Goal: Task Accomplishment & Management: Use online tool/utility

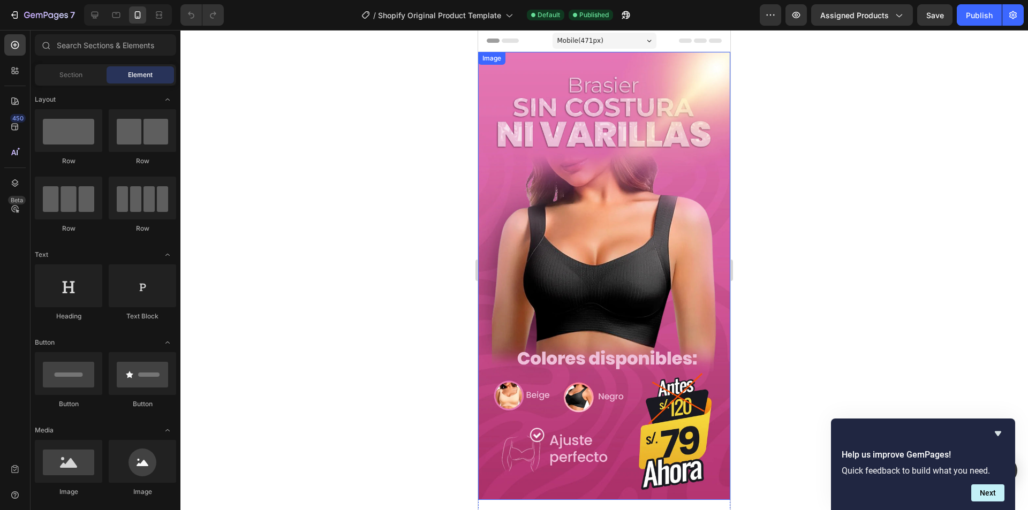
scroll to position [214, 0]
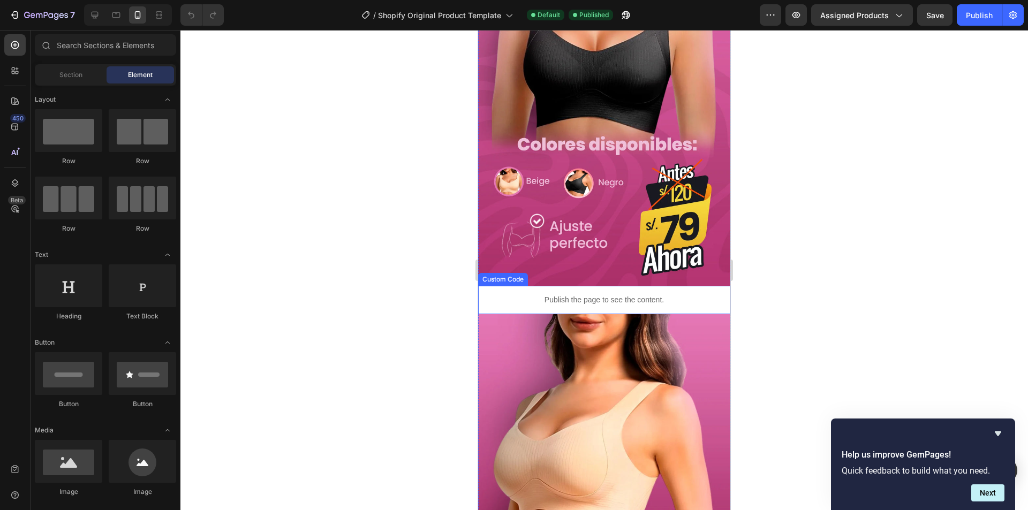
click at [567, 294] on div "Publish the page to see the content." at bounding box center [604, 300] width 252 height 28
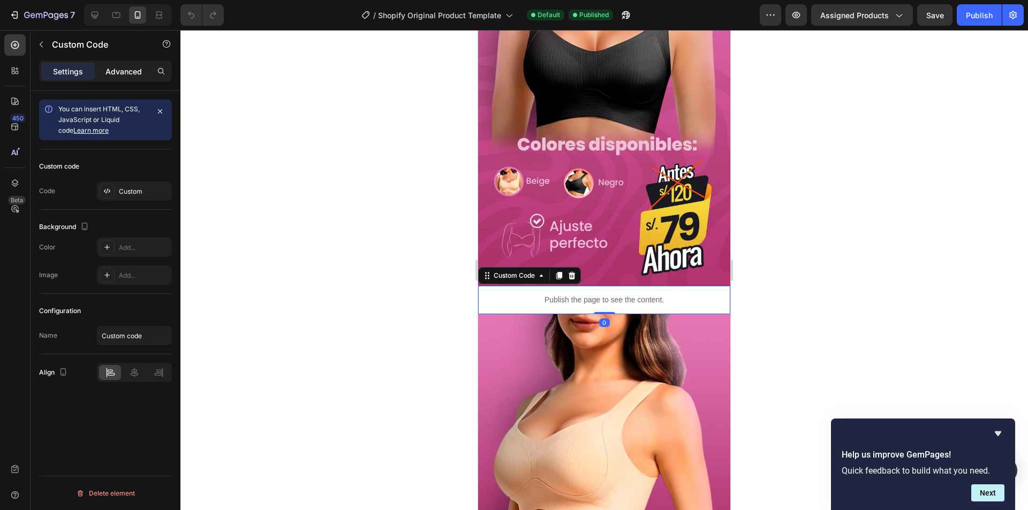
click at [128, 73] on p "Advanced" at bounding box center [123, 71] width 36 height 11
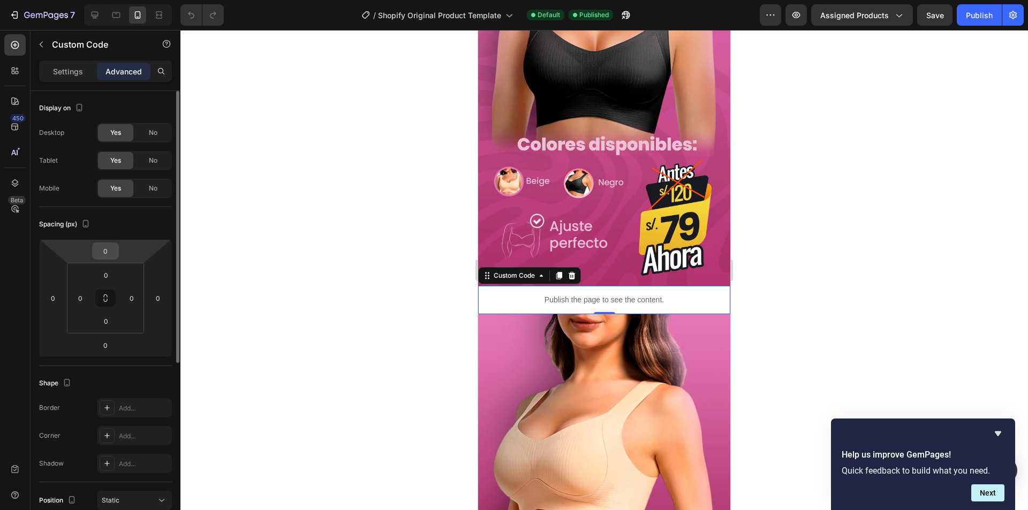
click at [103, 253] on input "0" at bounding box center [105, 251] width 21 height 16
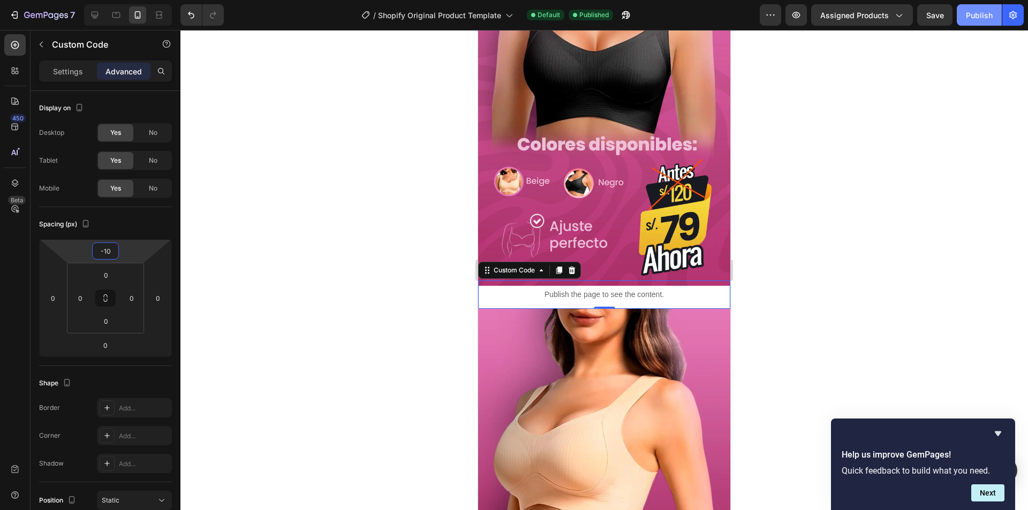
type input "-10"
click at [964, 17] on button "Publish" at bounding box center [979, 14] width 45 height 21
click at [558, 267] on icon at bounding box center [559, 270] width 6 height 7
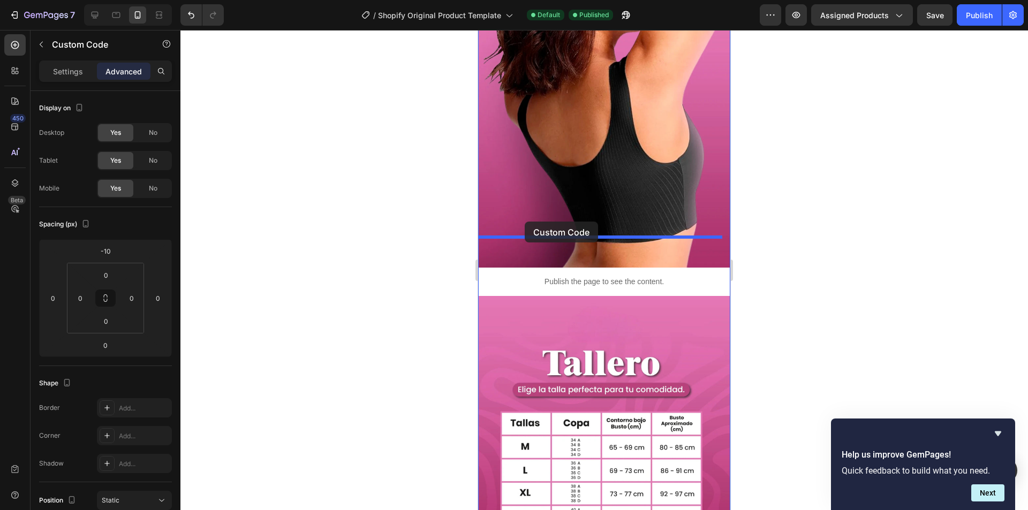
drag, startPoint x: 499, startPoint y: 281, endPoint x: 525, endPoint y: 222, distance: 64.3
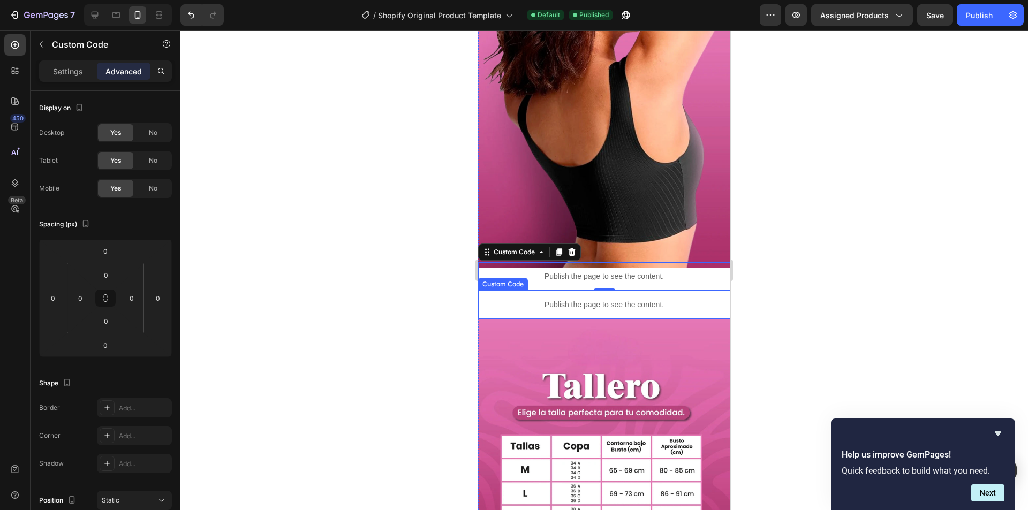
click at [556, 299] on p "Publish the page to see the content." at bounding box center [604, 304] width 252 height 11
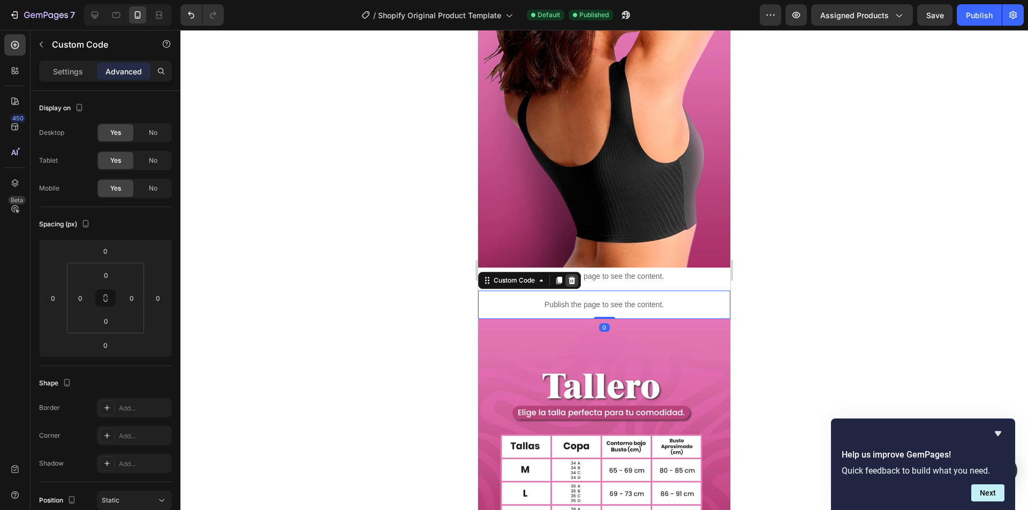
click at [573, 277] on icon at bounding box center [572, 280] width 7 height 7
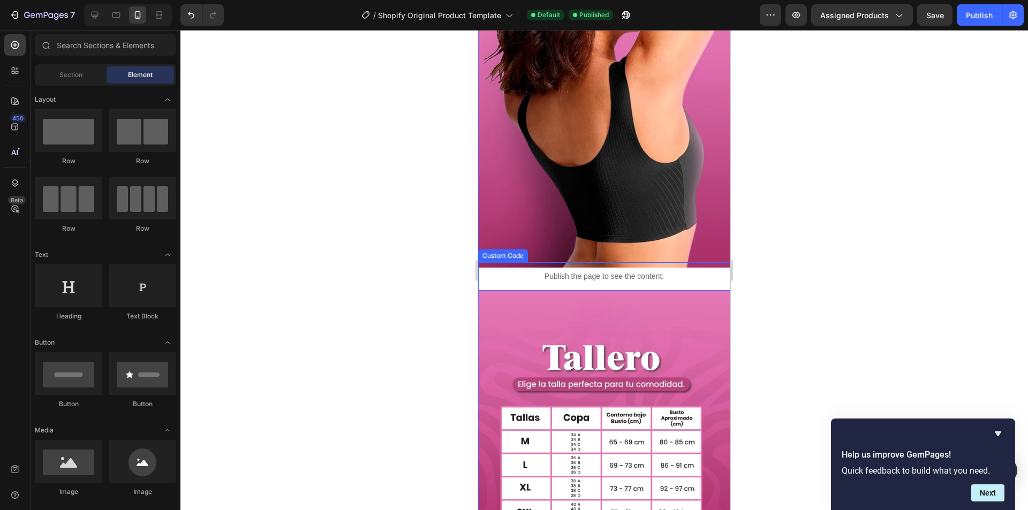
click at [564, 271] on p "Publish the page to see the content." at bounding box center [604, 276] width 252 height 11
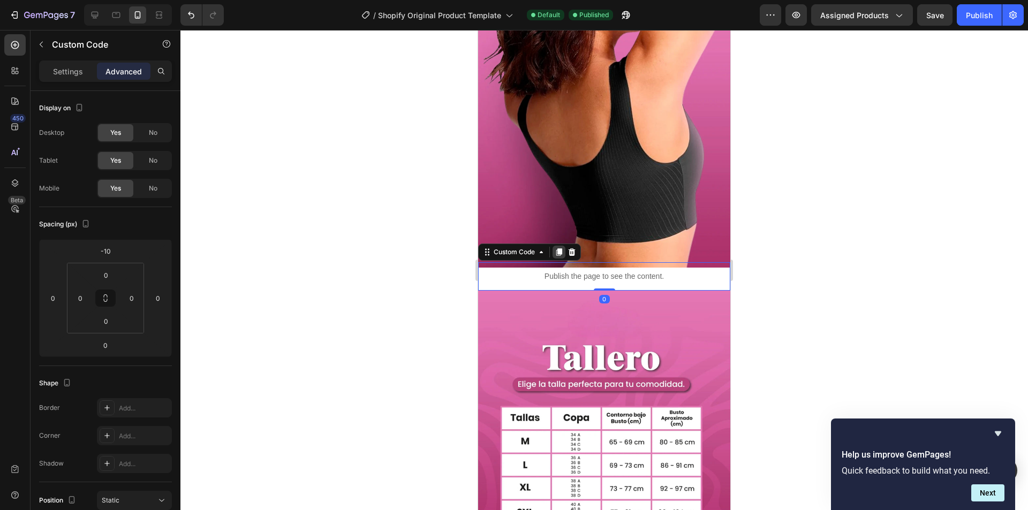
click at [558, 248] on icon at bounding box center [559, 252] width 9 height 9
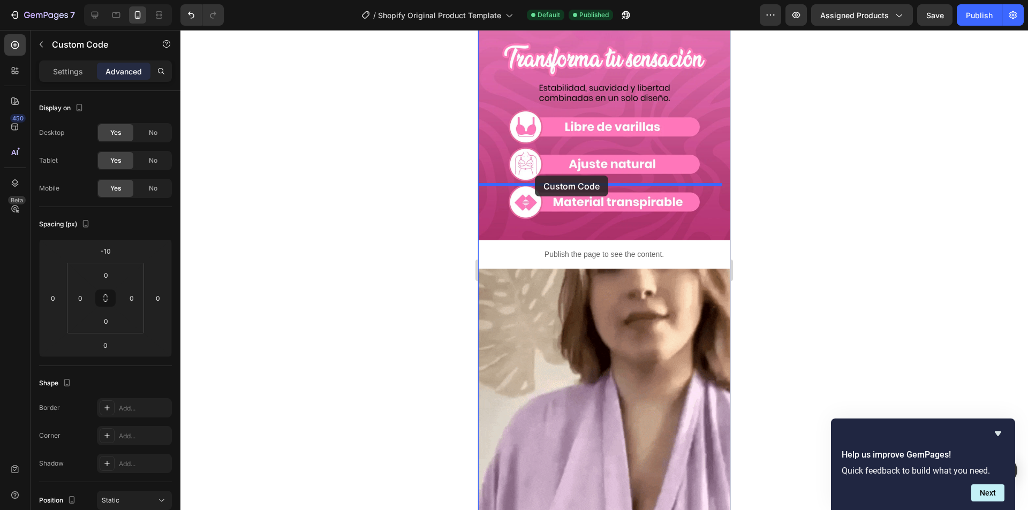
drag, startPoint x: 535, startPoint y: 268, endPoint x: 535, endPoint y: 176, distance: 92.6
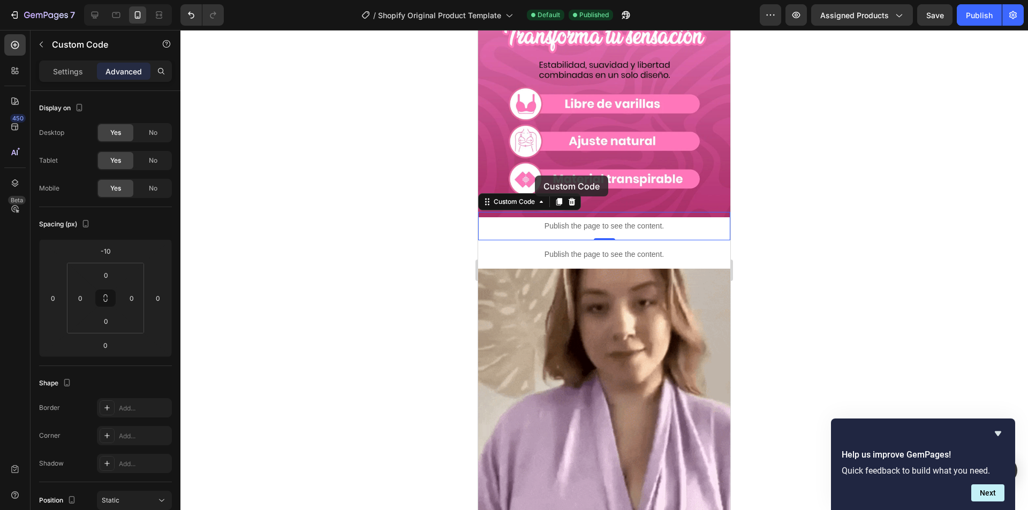
scroll to position [1614, 0]
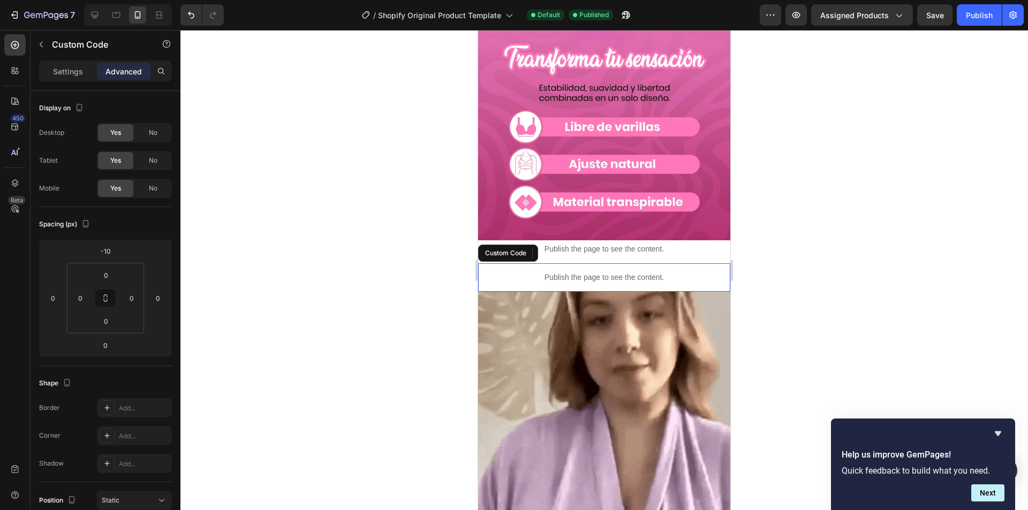
click at [546, 263] on div "Publish the page to see the content." at bounding box center [604, 277] width 252 height 28
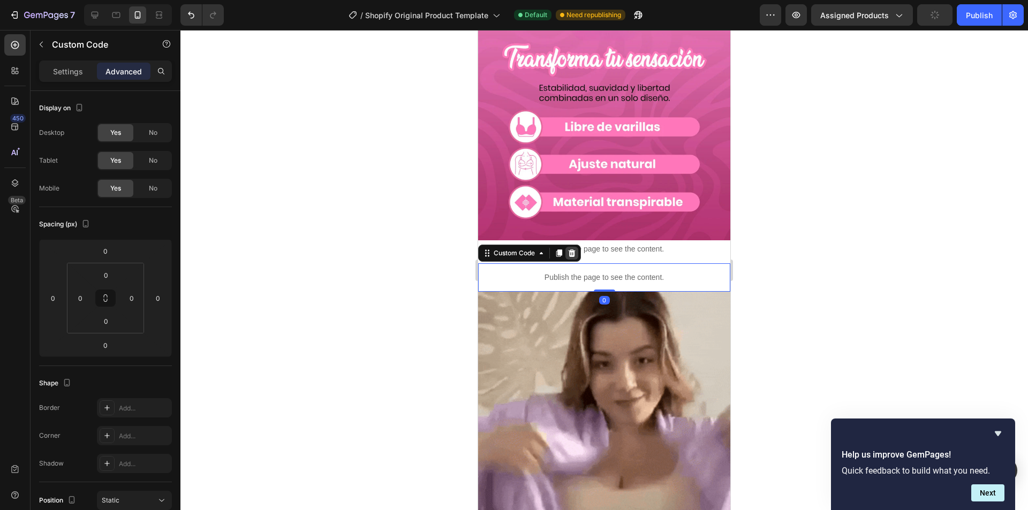
click at [568, 247] on div at bounding box center [571, 253] width 13 height 13
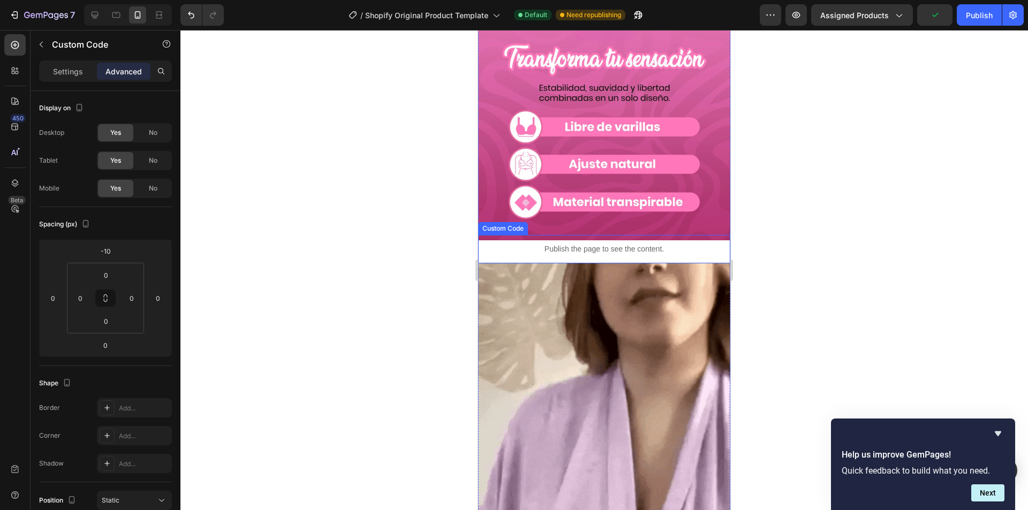
click at [564, 244] on p "Publish the page to see the content." at bounding box center [604, 249] width 252 height 11
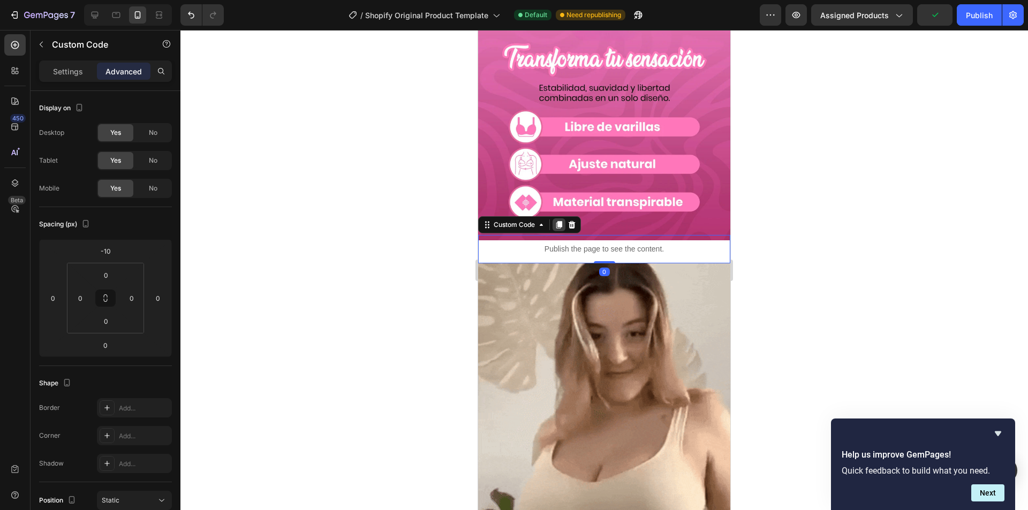
click at [558, 221] on icon at bounding box center [559, 225] width 9 height 9
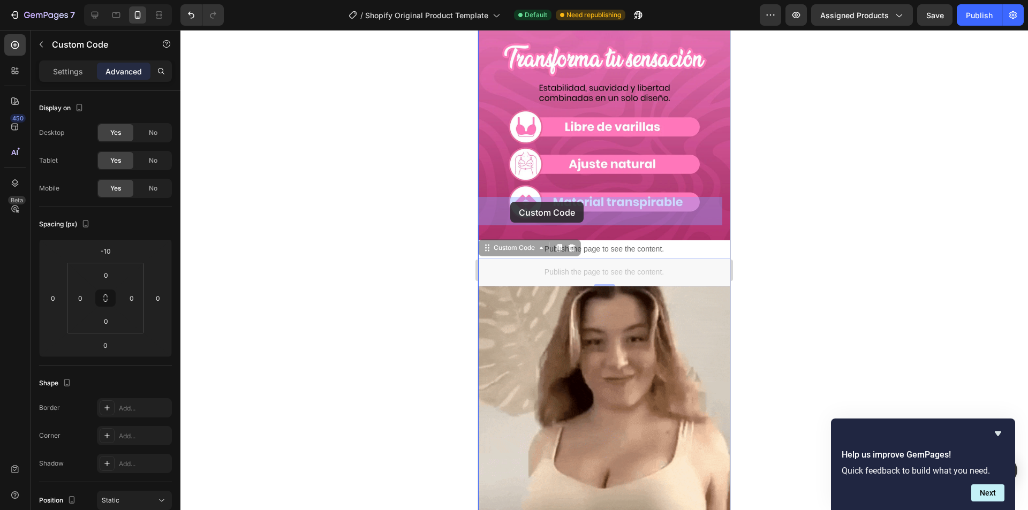
drag, startPoint x: 519, startPoint y: 207, endPoint x: 510, endPoint y: 202, distance: 10.8
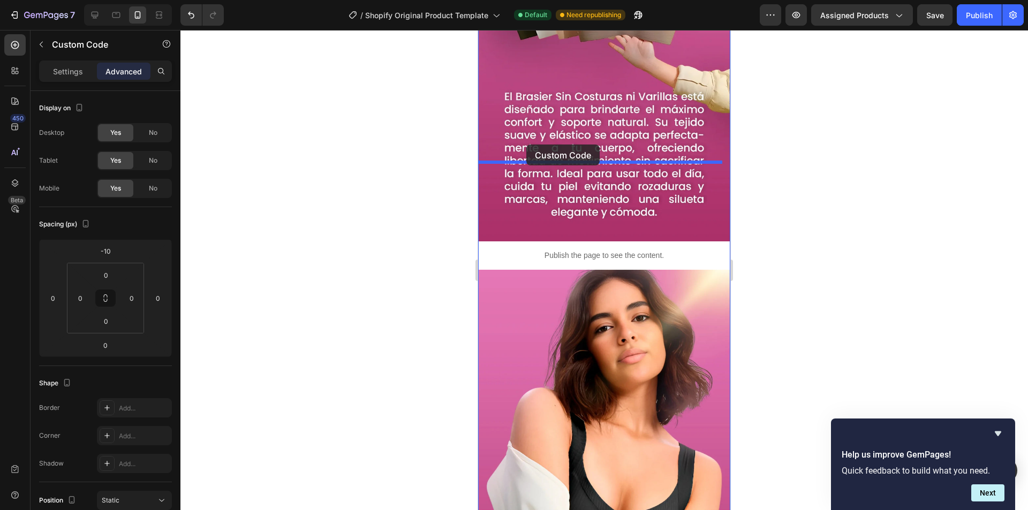
drag, startPoint x: 509, startPoint y: 193, endPoint x: 526, endPoint y: 145, distance: 51.1
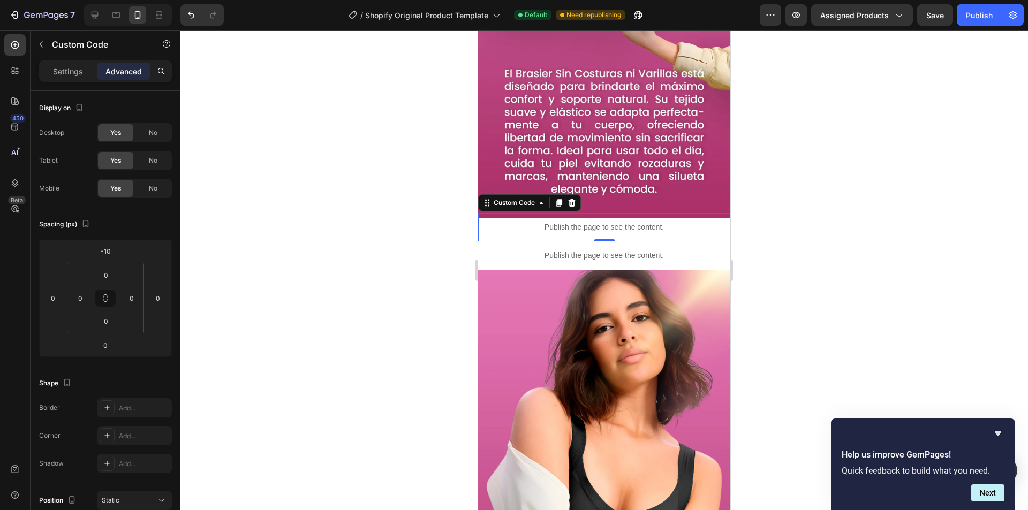
scroll to position [2399, 0]
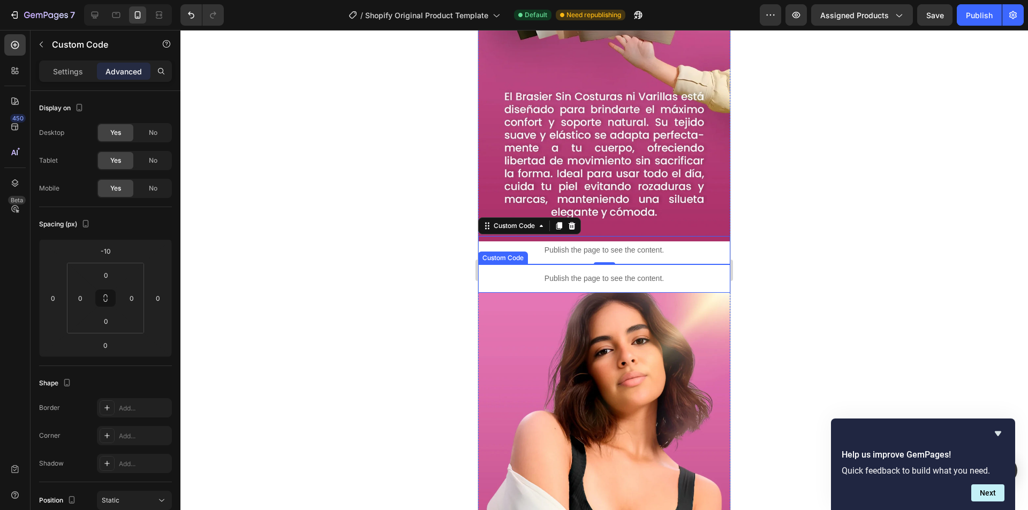
click at [574, 273] on p "Publish the page to see the content." at bounding box center [604, 278] width 252 height 11
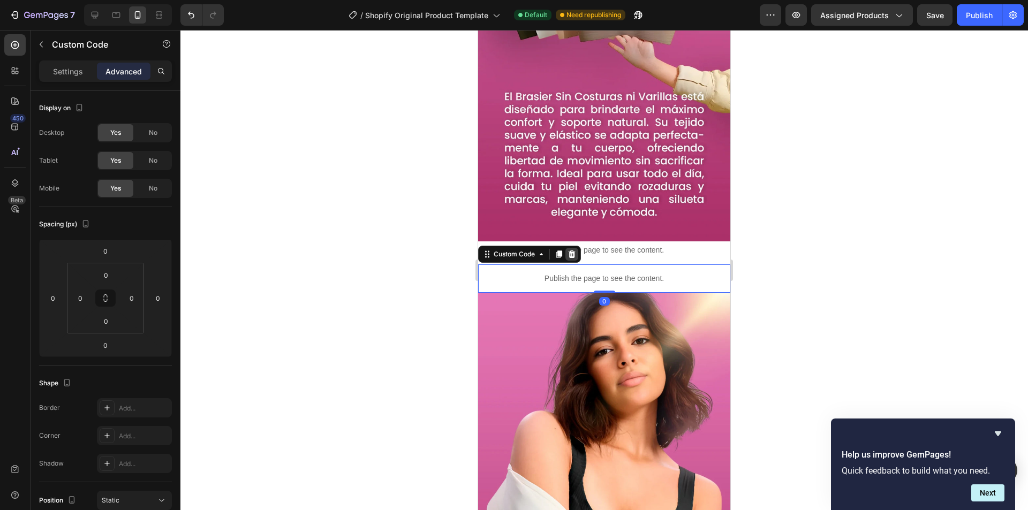
click at [574, 250] on icon at bounding box center [572, 254] width 9 height 9
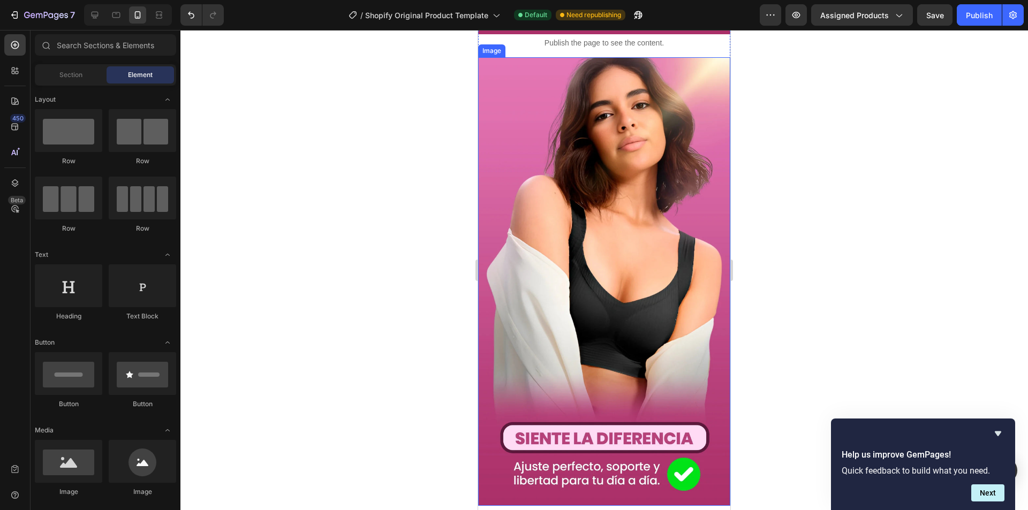
scroll to position [2709, 0]
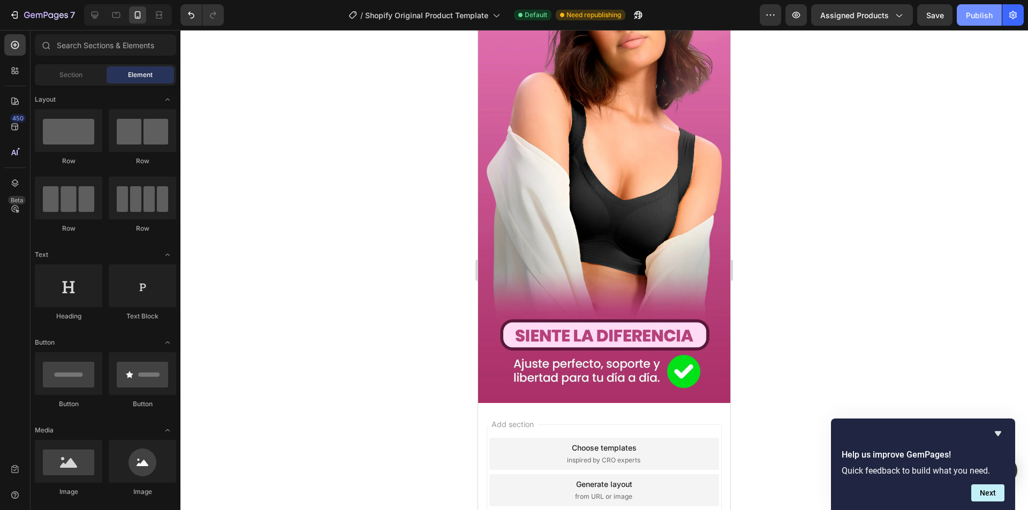
click at [976, 19] on div "Publish" at bounding box center [979, 15] width 27 height 11
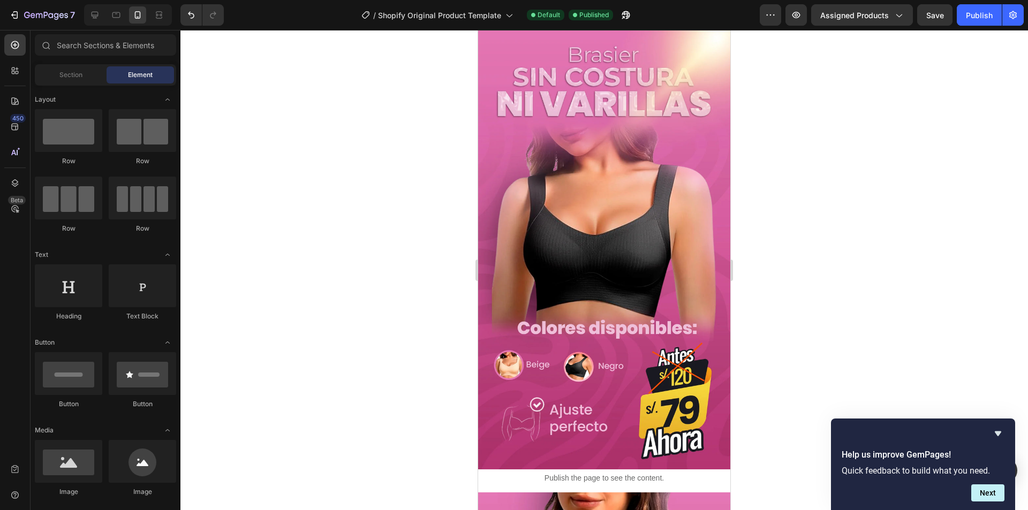
scroll to position [0, 0]
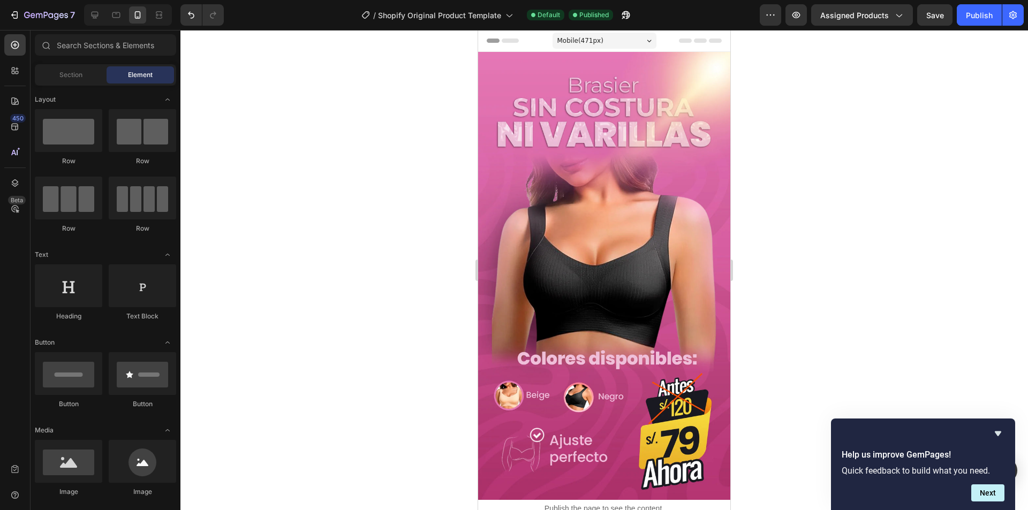
drag, startPoint x: 725, startPoint y: 429, endPoint x: 1110, endPoint y: 52, distance: 538.4
click at [966, 12] on div "Publish" at bounding box center [979, 15] width 27 height 11
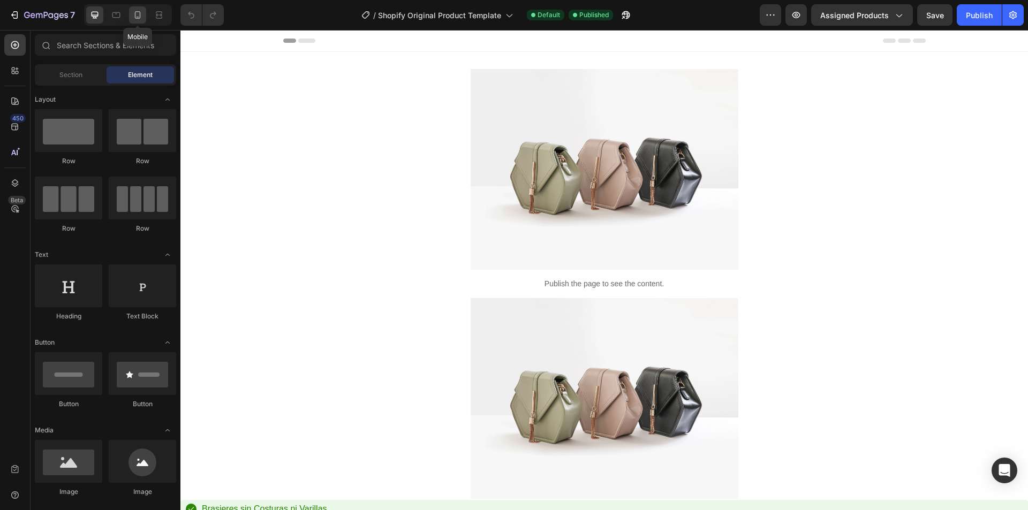
click at [130, 14] on div at bounding box center [137, 14] width 17 height 17
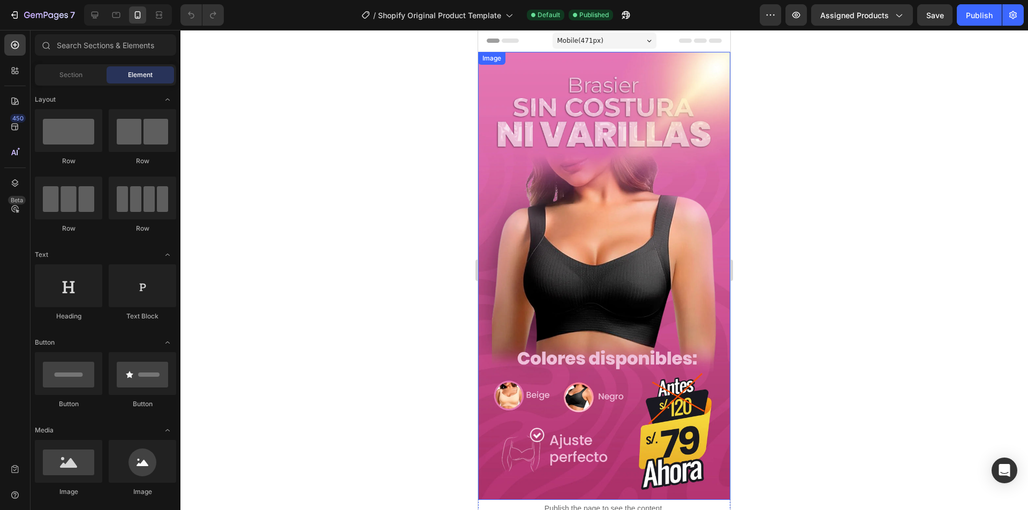
click at [573, 104] on img at bounding box center [604, 276] width 252 height 448
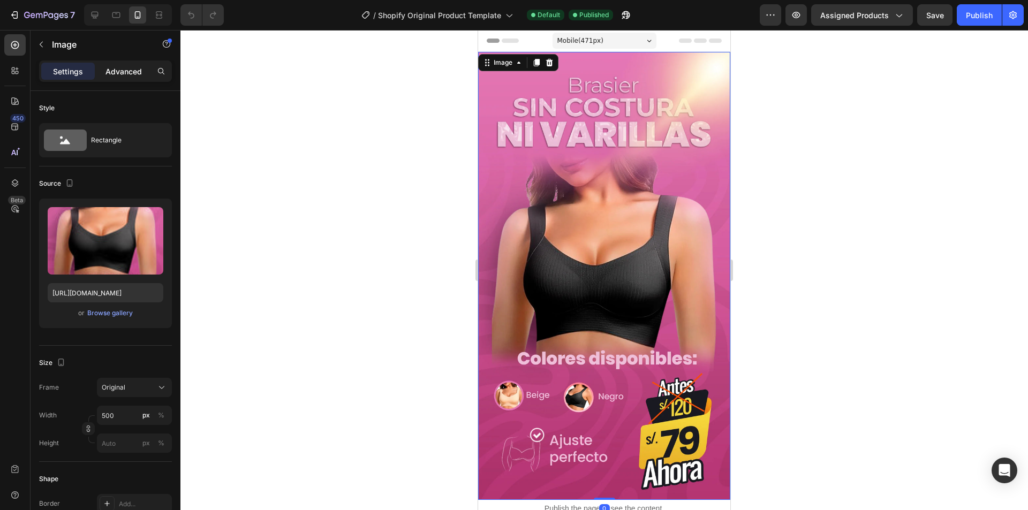
click at [120, 74] on p "Advanced" at bounding box center [123, 71] width 36 height 11
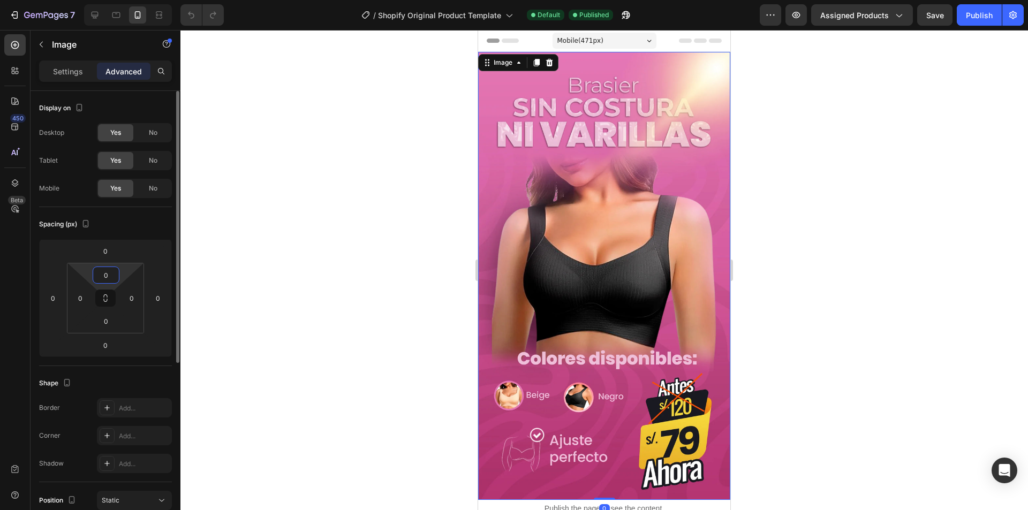
click at [107, 275] on input "0" at bounding box center [105, 275] width 21 height 16
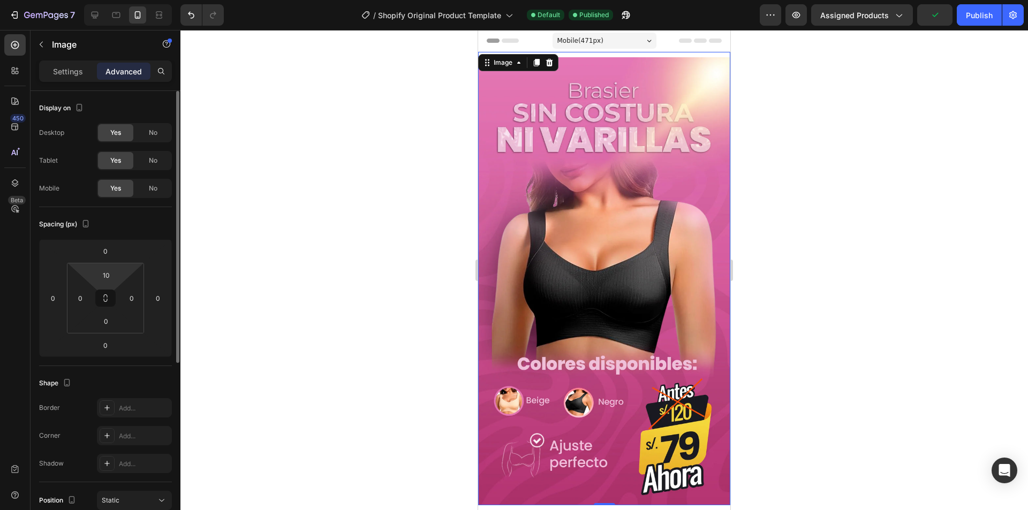
click at [157, 231] on div "Spacing (px)" at bounding box center [105, 224] width 133 height 17
click at [105, 276] on input "10" at bounding box center [105, 275] width 21 height 16
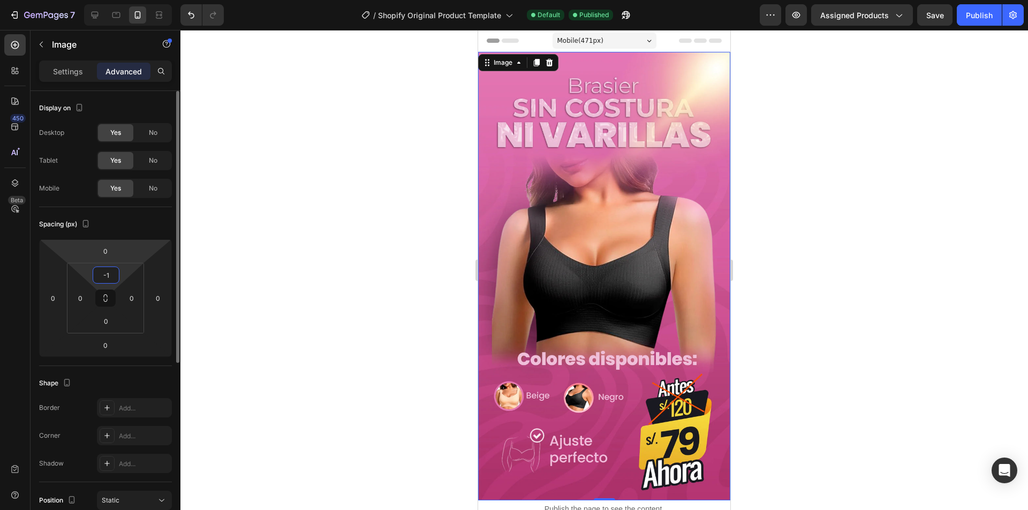
type input "-"
type input "0"
click at [107, 254] on input "0" at bounding box center [105, 251] width 21 height 16
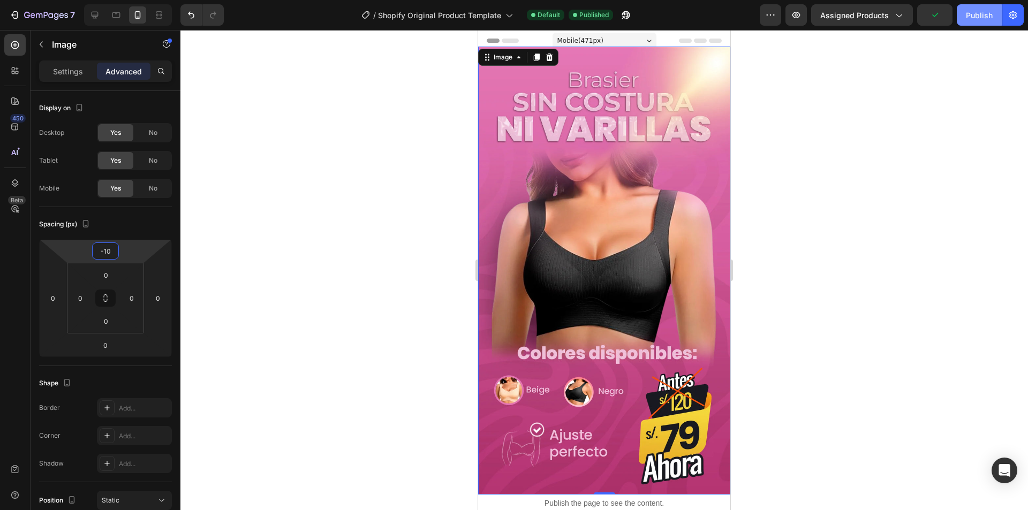
type input "-10"
click at [971, 10] on div "Publish" at bounding box center [979, 15] width 27 height 11
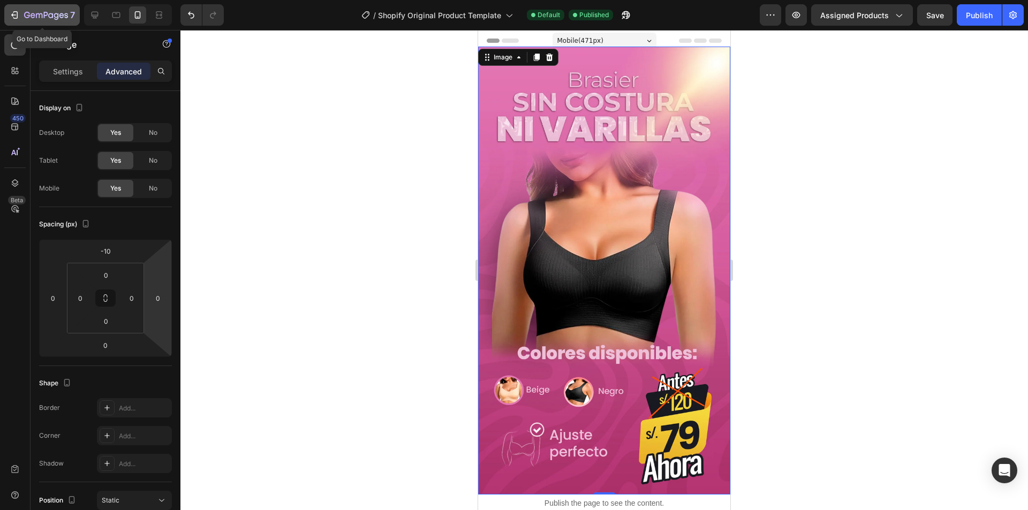
click at [23, 18] on div "7" at bounding box center [42, 15] width 66 height 13
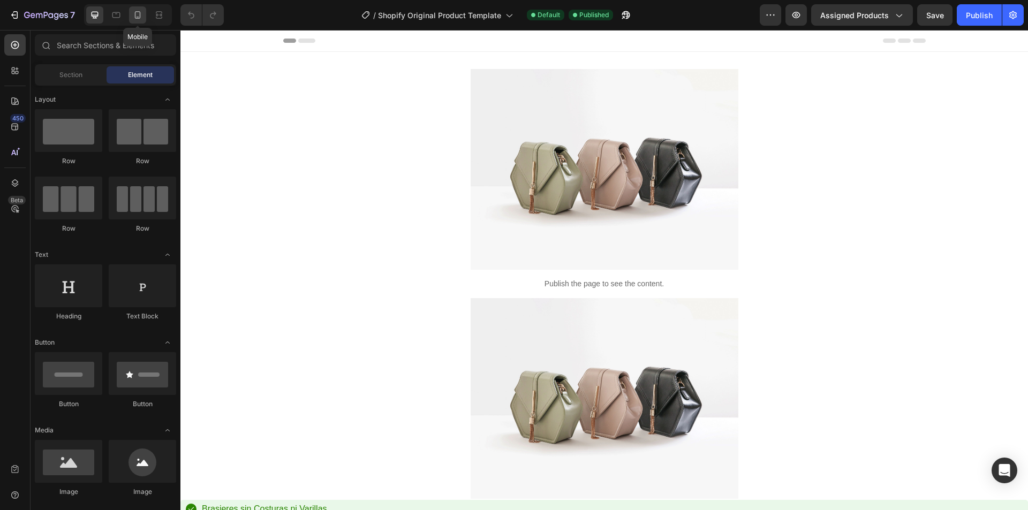
click at [142, 16] on icon at bounding box center [137, 15] width 11 height 11
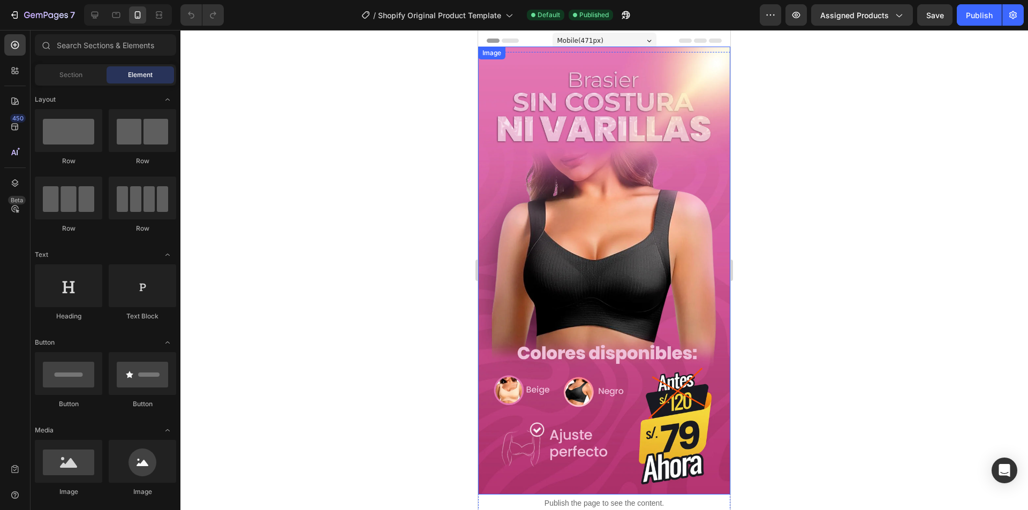
click at [607, 199] on img at bounding box center [604, 271] width 252 height 448
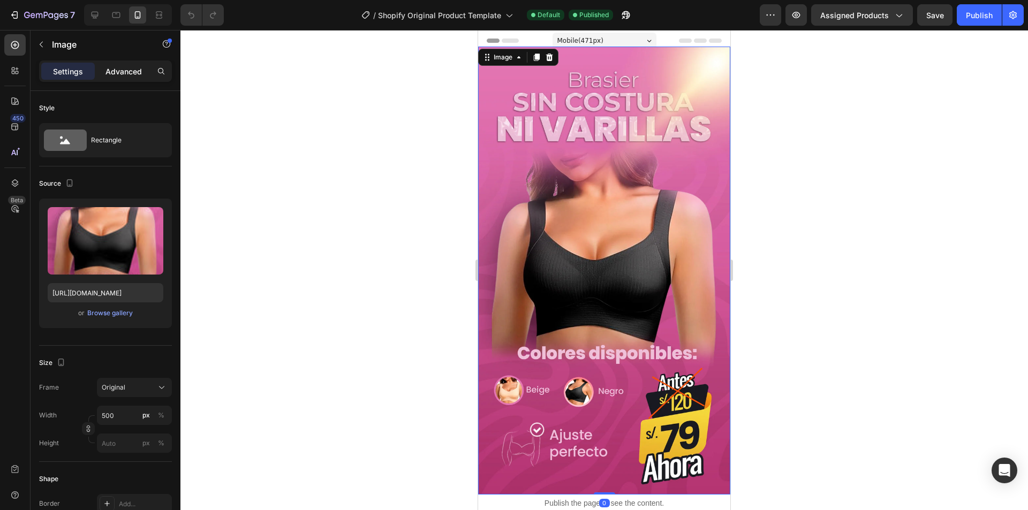
click at [126, 79] on div "Advanced" at bounding box center [124, 71] width 54 height 17
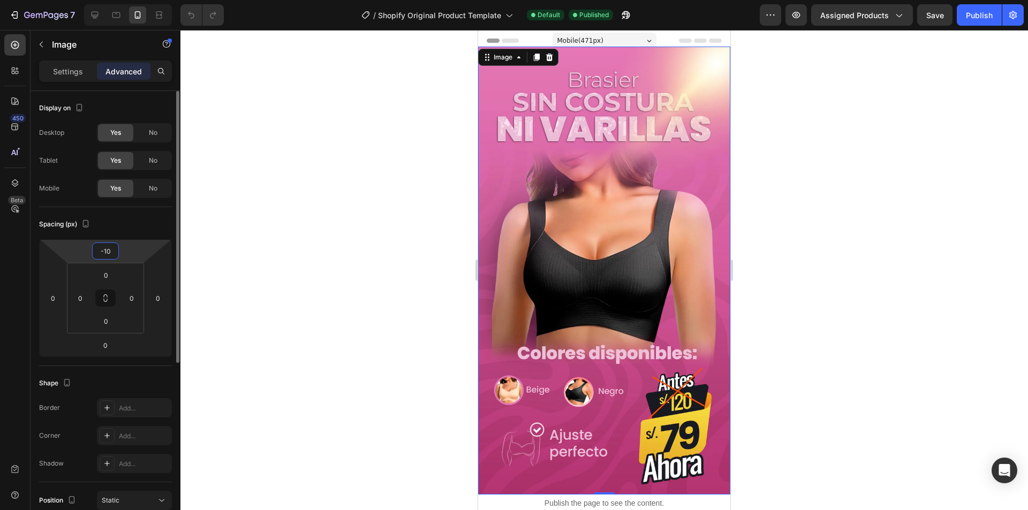
click at [106, 252] on input "-10" at bounding box center [105, 251] width 21 height 16
click at [112, 249] on input "-10" at bounding box center [105, 251] width 21 height 16
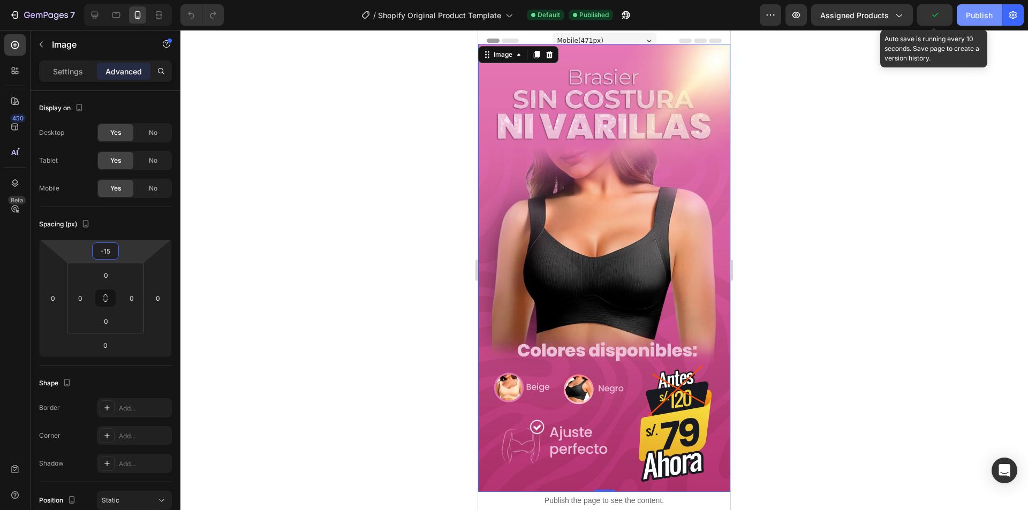
type input "-15"
click at [962, 18] on button "Publish" at bounding box center [979, 14] width 45 height 21
